Goal: Check status

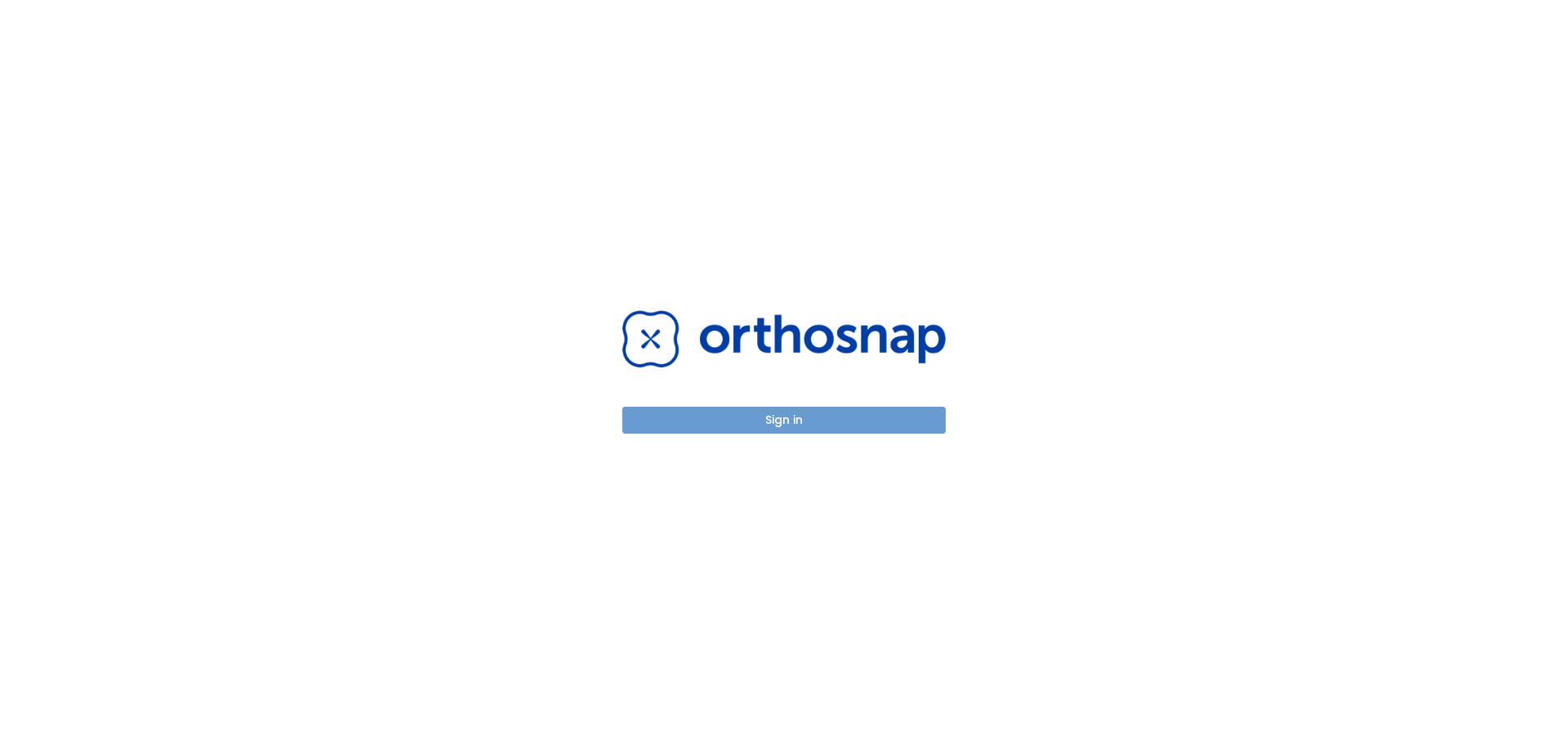
click at [737, 414] on button "Sign in" at bounding box center [784, 420] width 323 height 27
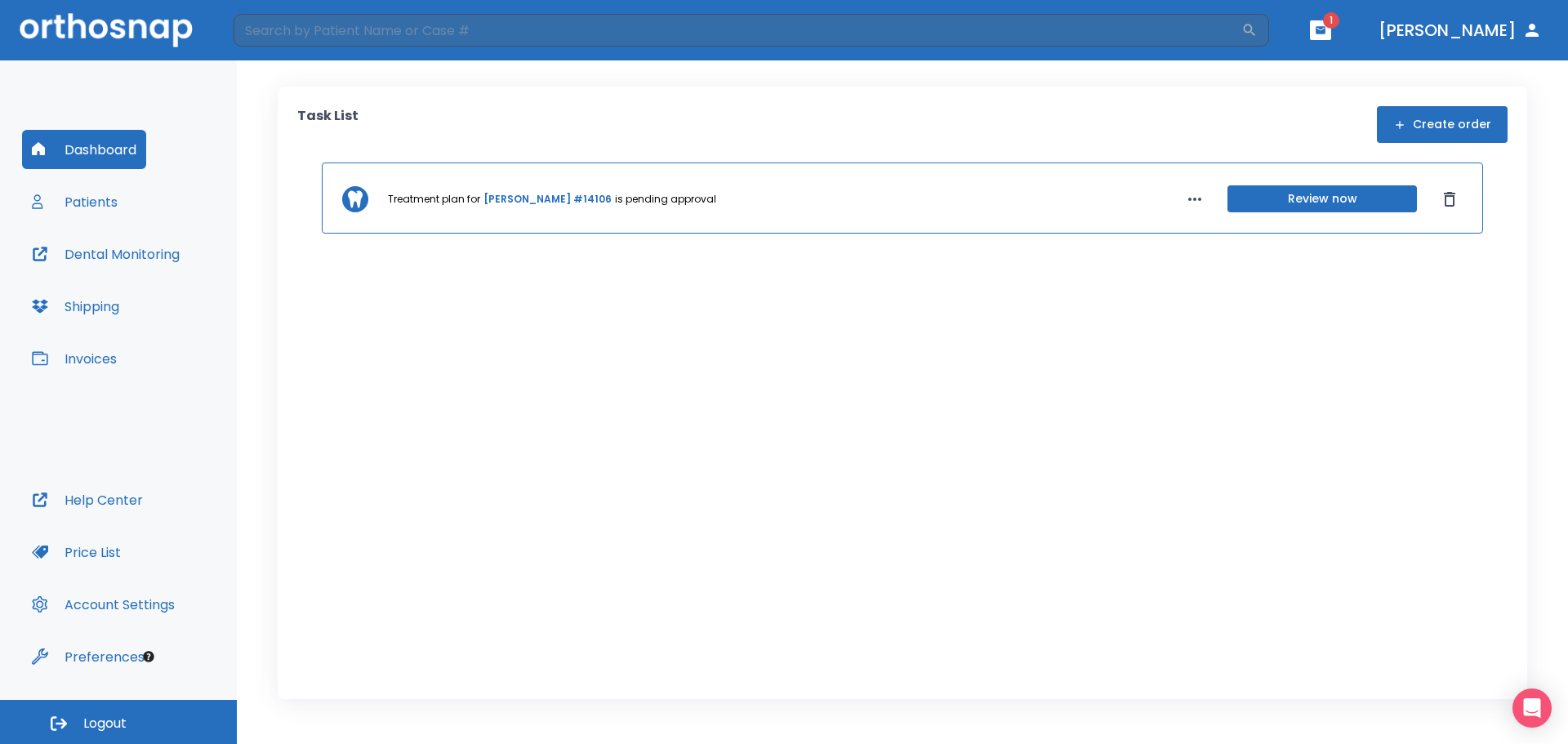
click at [547, 197] on link "[PERSON_NAME] #14106" at bounding box center [548, 199] width 129 height 15
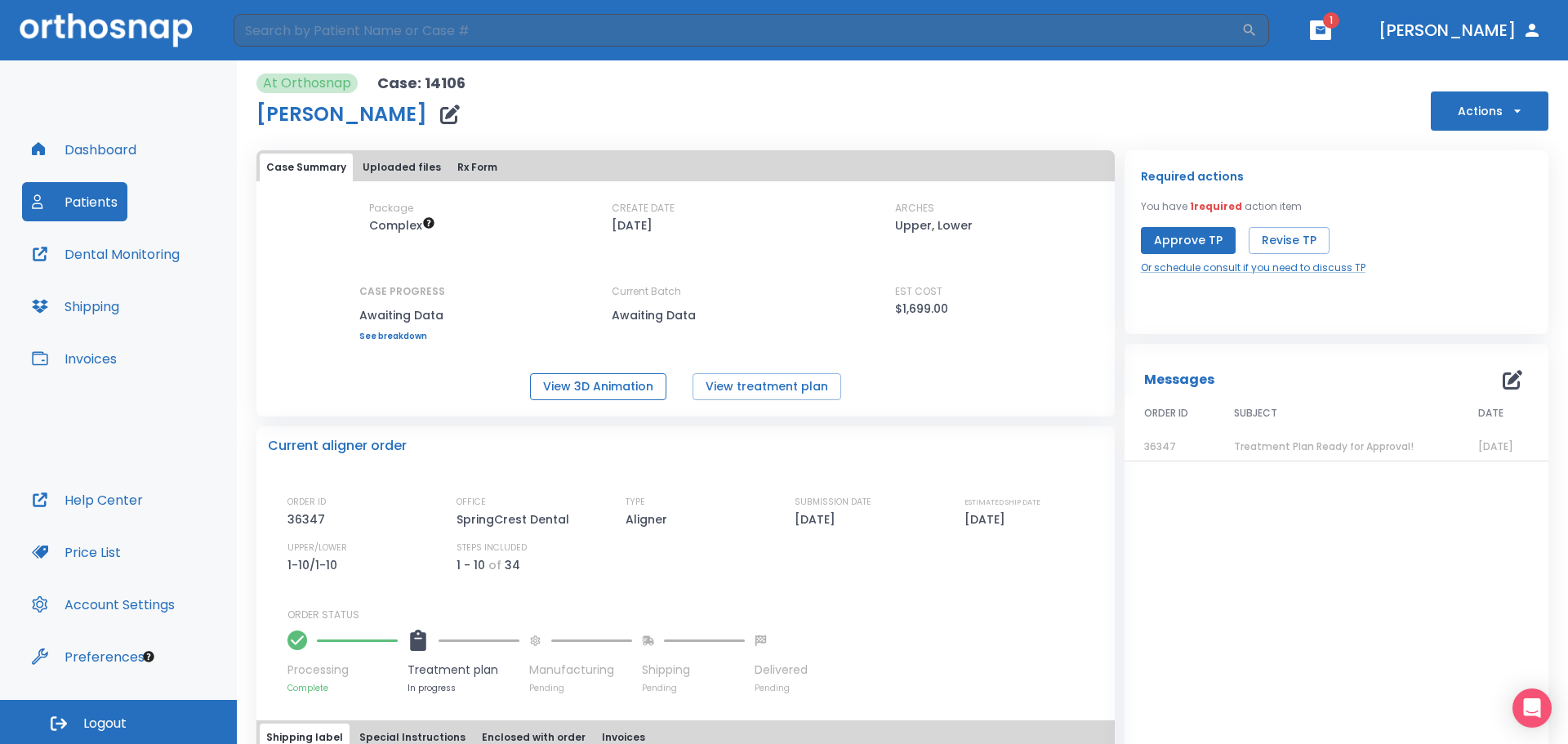
click at [610, 393] on button "View 3D Animation" at bounding box center [598, 387] width 137 height 27
click at [115, 153] on button "Dashboard" at bounding box center [84, 149] width 124 height 39
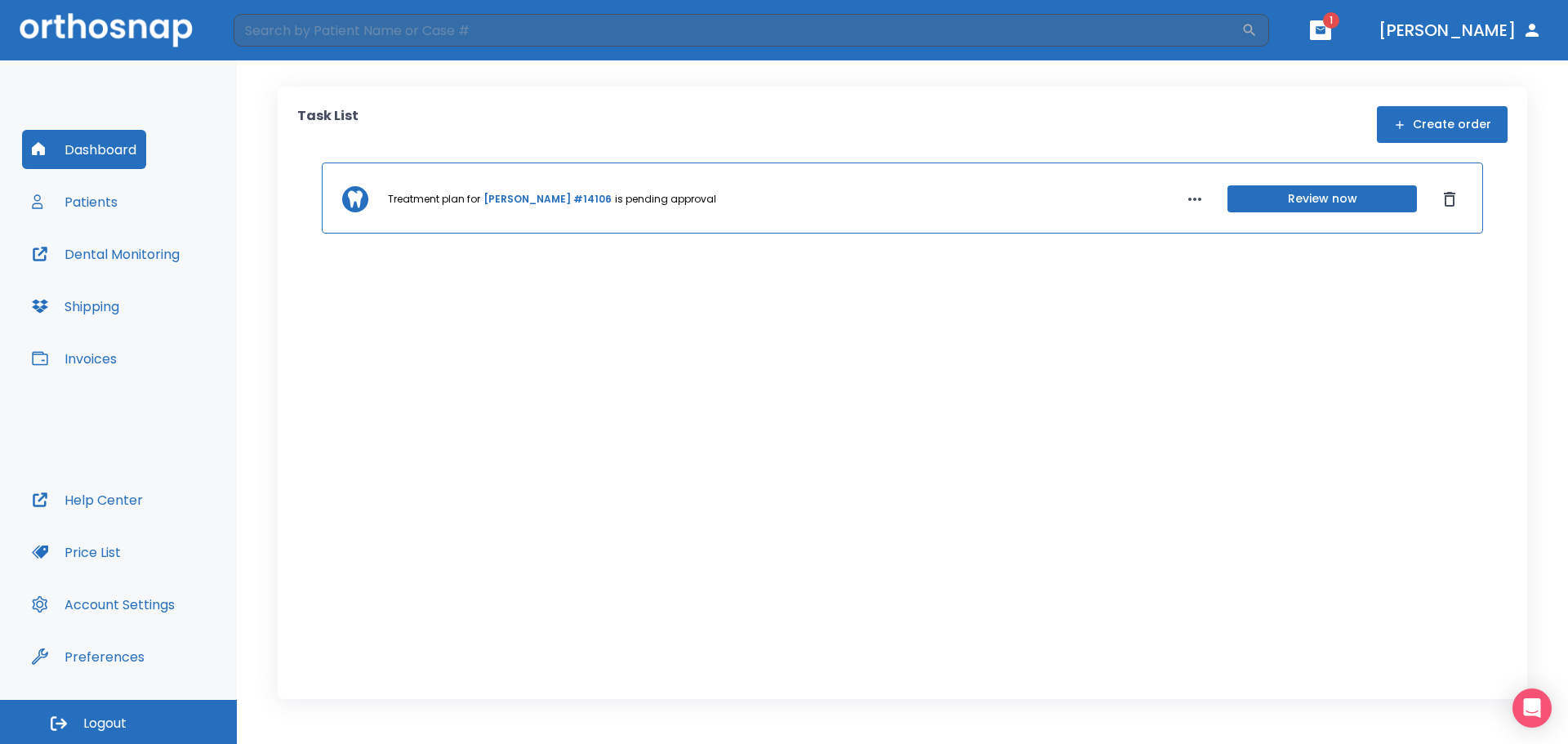
click at [1446, 198] on icon "Dismiss" at bounding box center [1450, 199] width 11 height 15
